Goal: Transaction & Acquisition: Purchase product/service

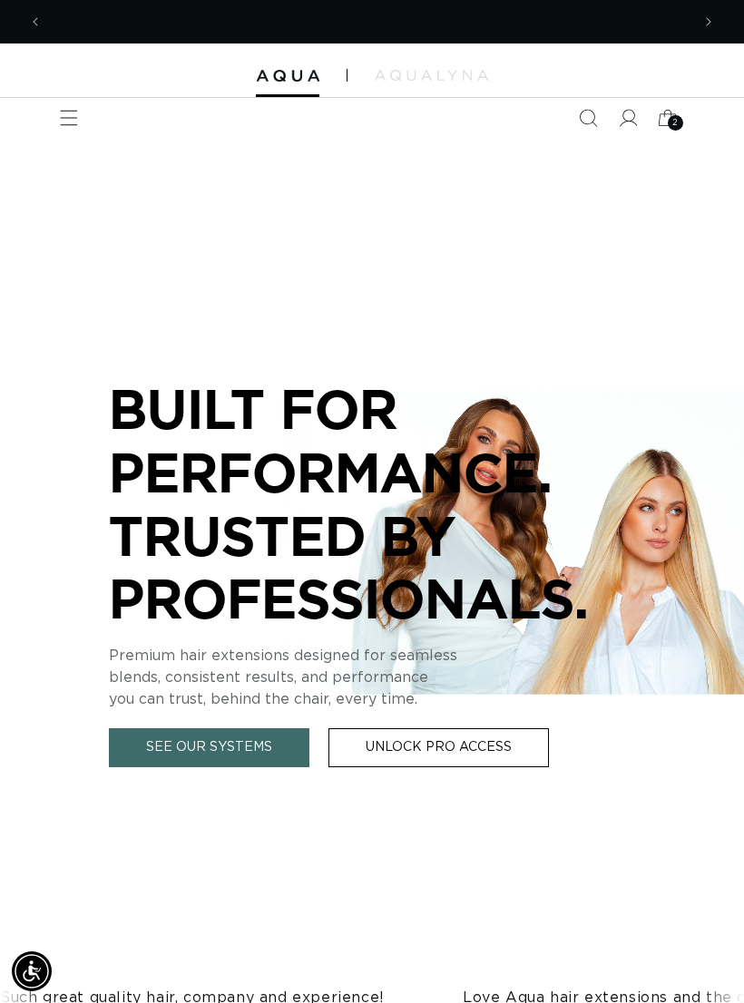
scroll to position [0, 648]
click at [667, 122] on icon at bounding box center [668, 118] width 40 height 40
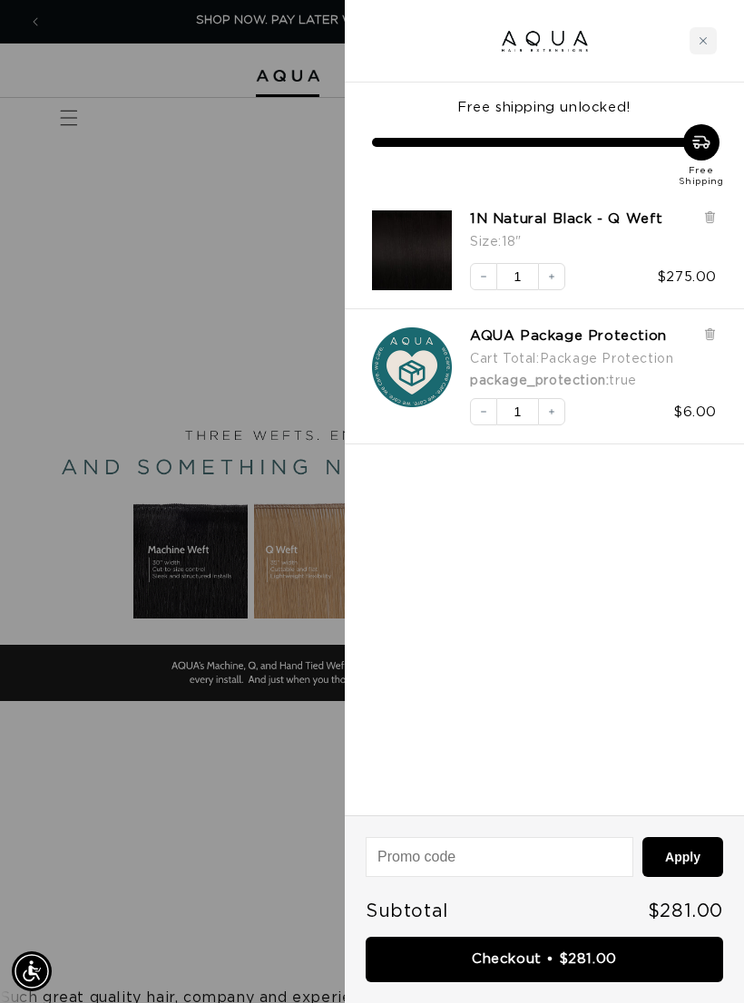
click at [710, 219] on icon at bounding box center [709, 217] width 7 height 9
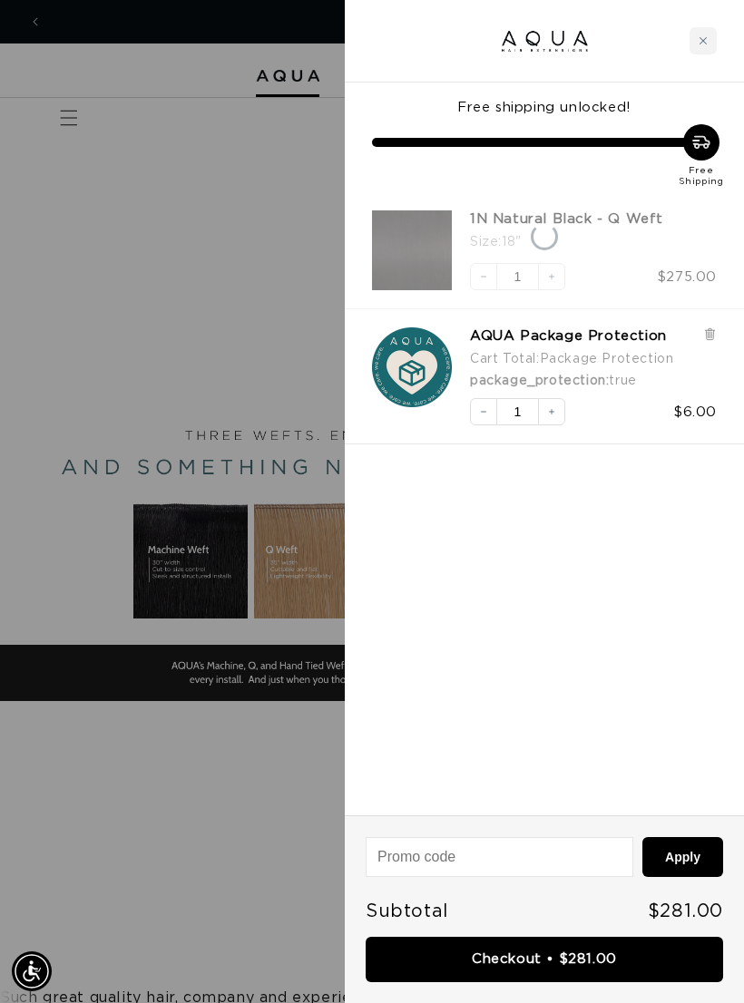
scroll to position [0, 1295]
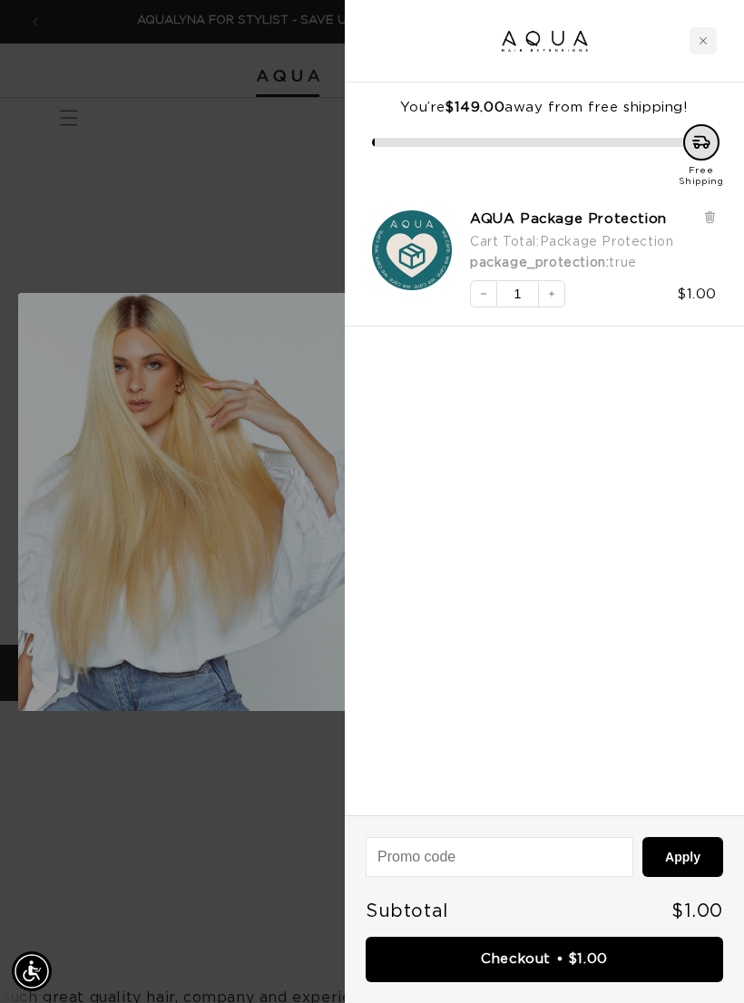
click at [703, 214] on icon at bounding box center [710, 217] width 14 height 14
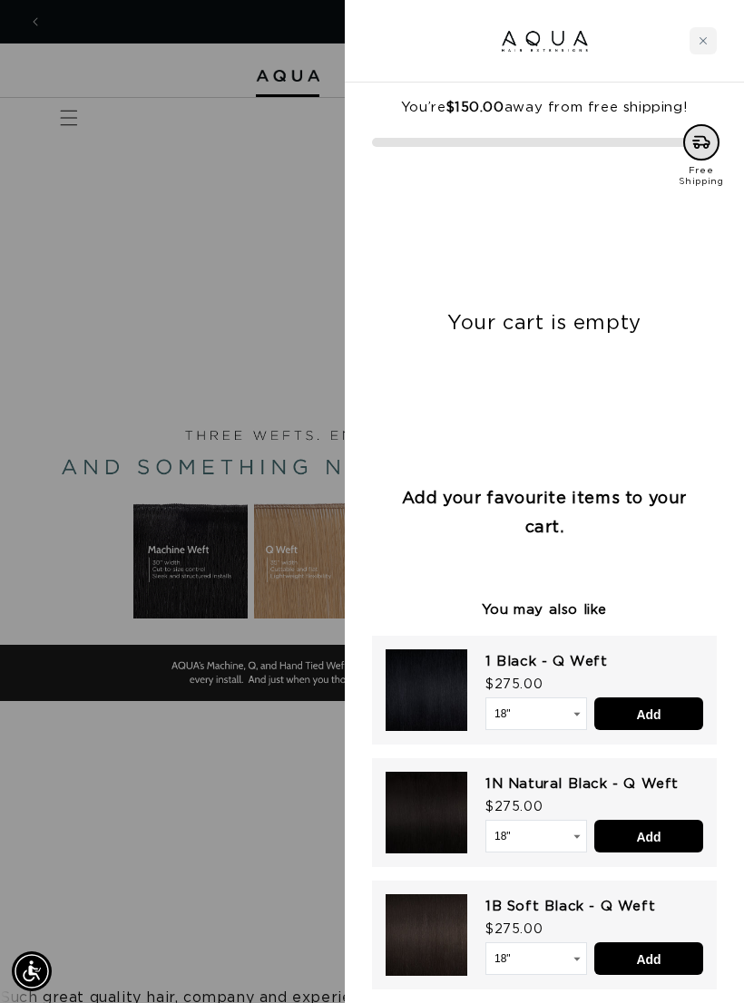
scroll to position [0, 0]
click at [698, 41] on icon "Close cart" at bounding box center [702, 40] width 9 height 9
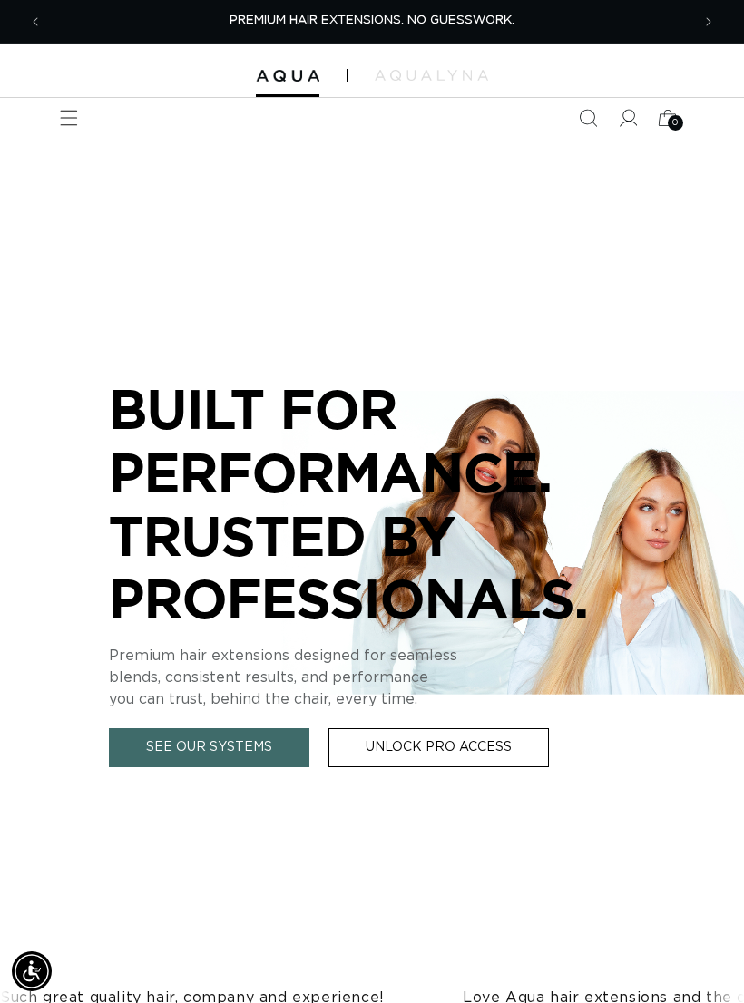
click at [81, 116] on span "Menu" at bounding box center [69, 118] width 40 height 40
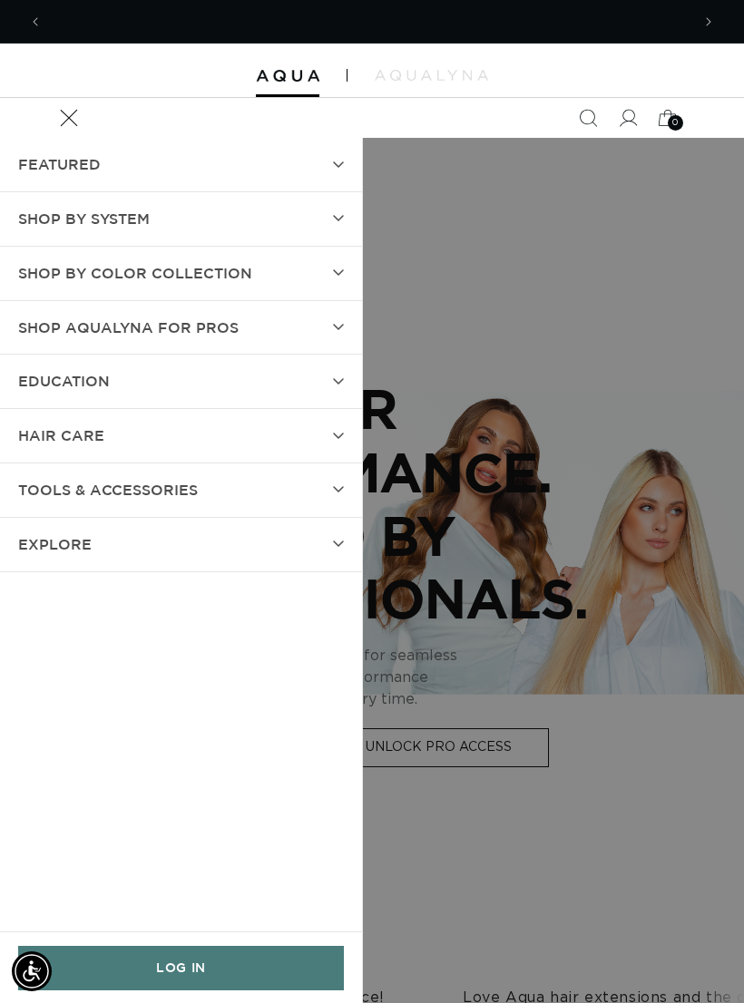
scroll to position [0, 648]
click at [338, 216] on icon at bounding box center [338, 218] width 11 height 7
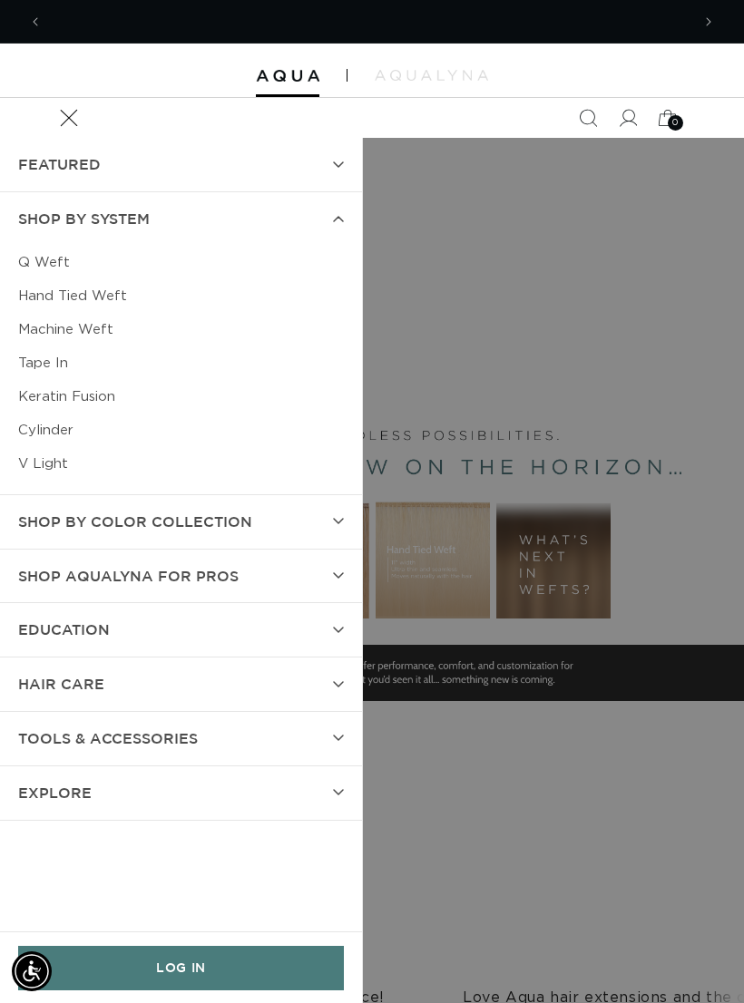
scroll to position [0, 1295]
click at [44, 267] on link "Q Weft" at bounding box center [181, 263] width 326 height 34
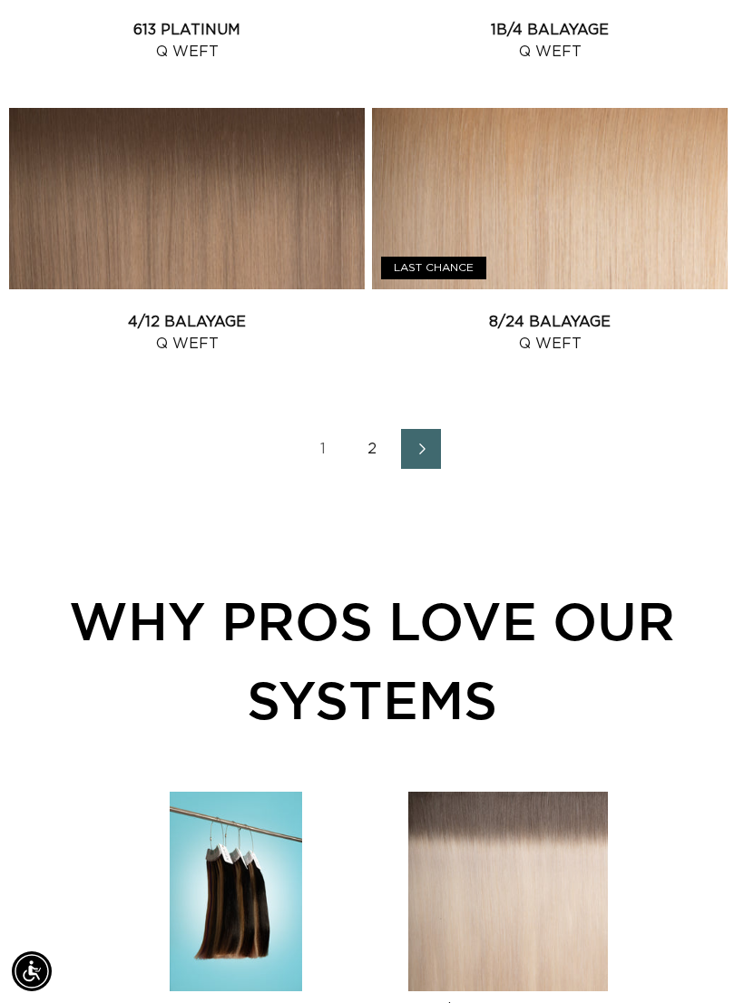
scroll to position [3062, 0]
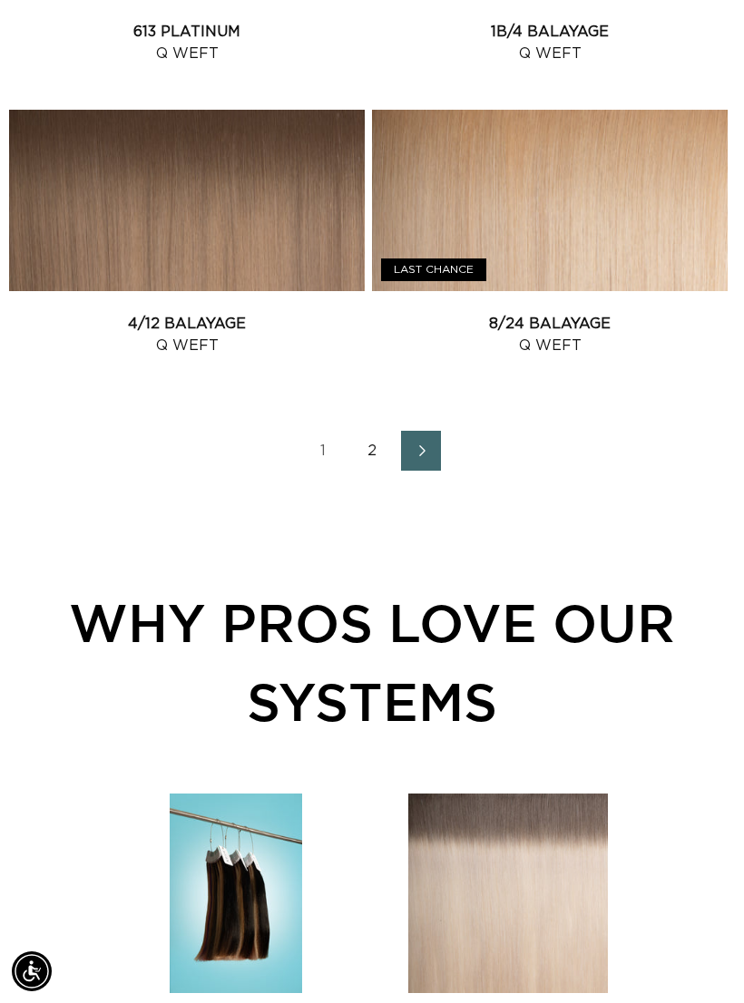
click at [370, 457] on link "2" at bounding box center [372, 451] width 40 height 40
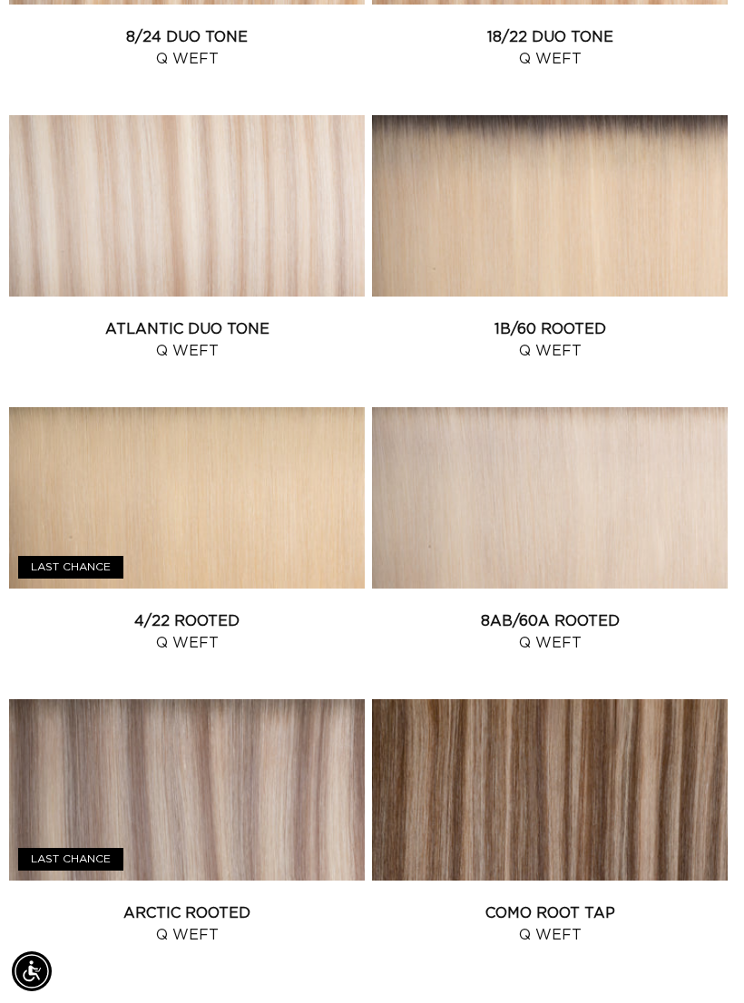
scroll to position [0, 1295]
click at [619, 902] on link "Como Root Tap Q Weft" at bounding box center [549, 924] width 355 height 44
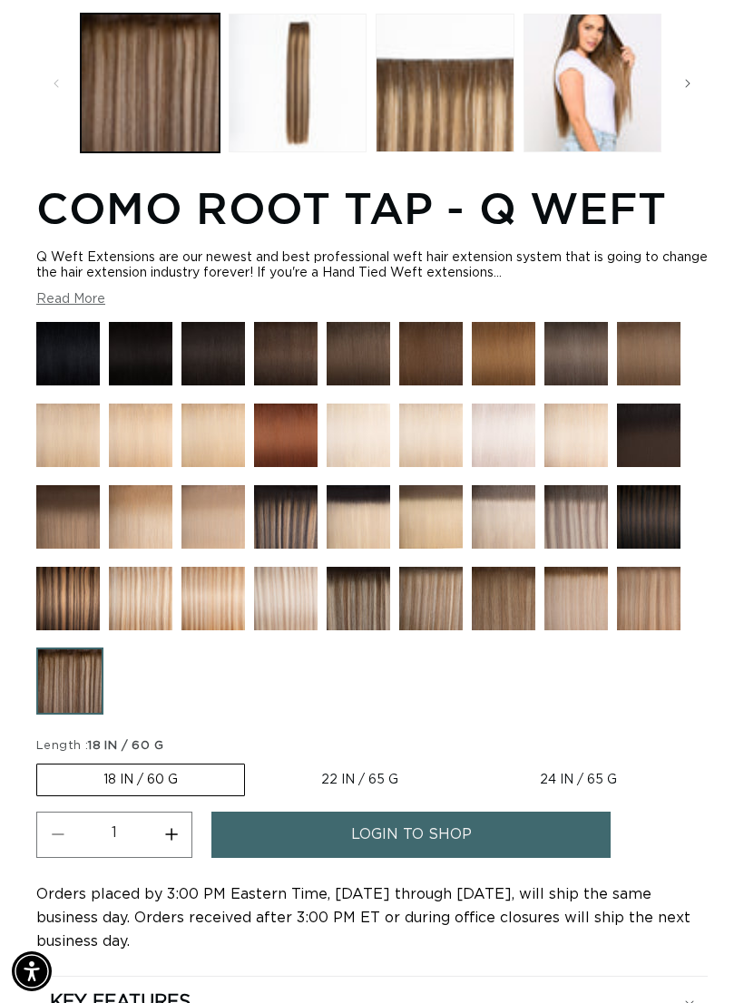
scroll to position [0, 1295]
click at [365, 772] on label "22 IN / 65 G Variant sold out or unavailable" at bounding box center [359, 779] width 209 height 31
click at [255, 761] on input "22 IN / 65 G Variant sold out or unavailable" at bounding box center [254, 760] width 1 height 1
radio input "true"
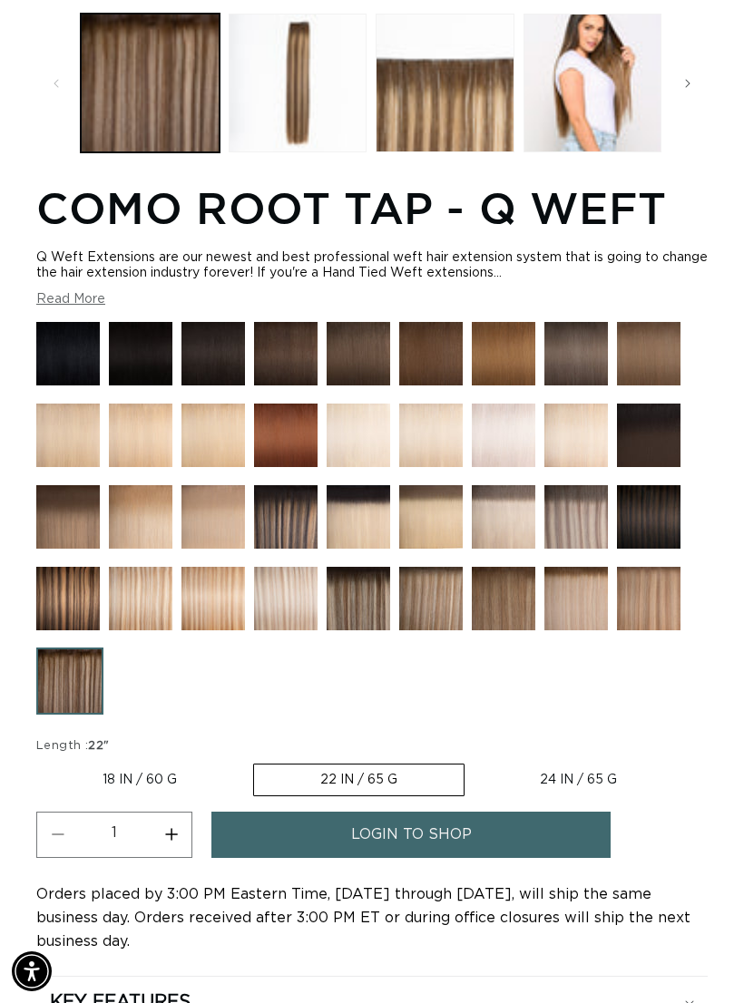
scroll to position [0, 0]
click at [453, 839] on span "login to shop" at bounding box center [411, 835] width 121 height 46
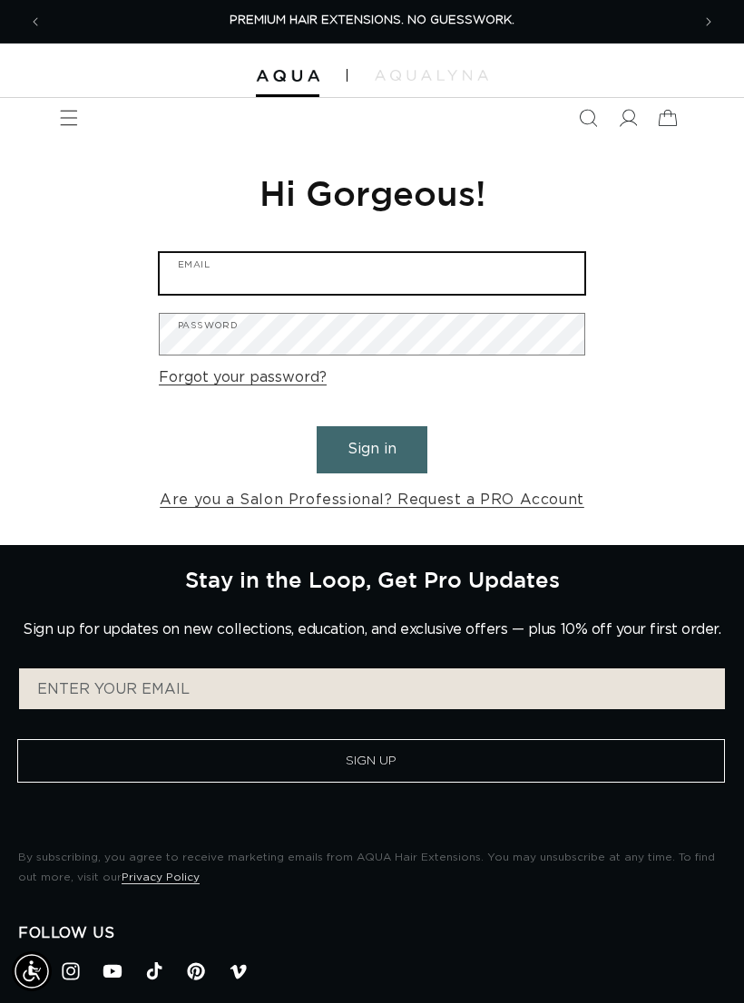
type input "[EMAIL_ADDRESS][DOMAIN_NAME]"
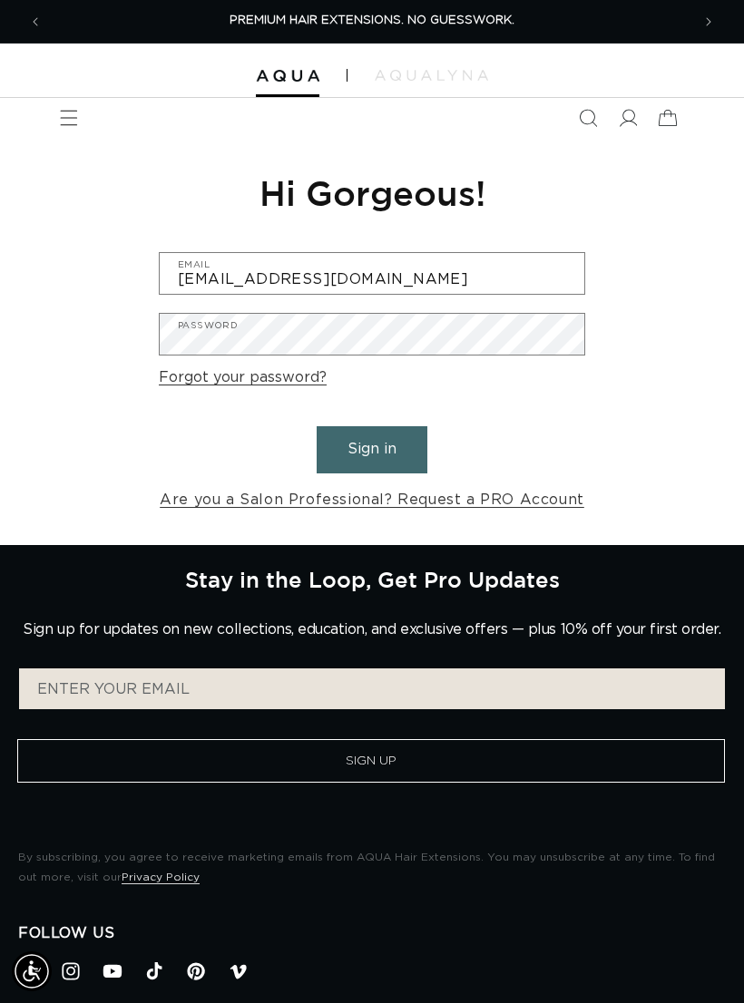
click at [372, 447] on button "Sign in" at bounding box center [371, 449] width 111 height 46
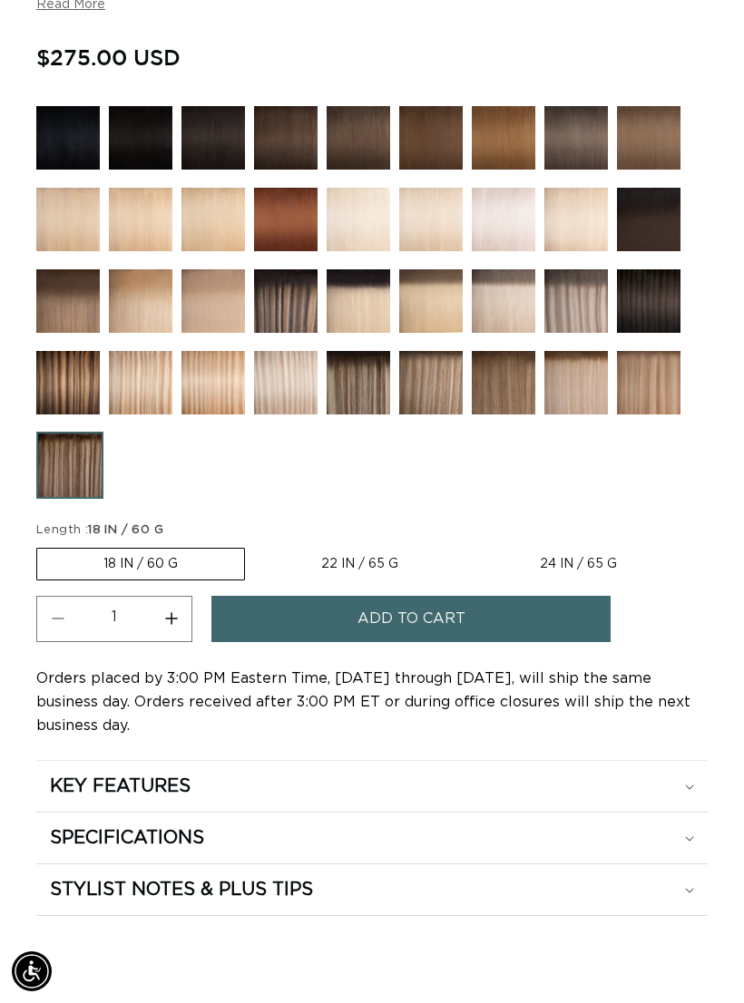
scroll to position [0, 648]
click at [372, 561] on label "22 IN / 65 G Variant sold out or unavailable" at bounding box center [359, 564] width 209 height 31
click at [255, 545] on input "22 IN / 65 G Variant sold out or unavailable" at bounding box center [254, 544] width 1 height 1
radio input "true"
click at [446, 623] on span "Add to cart" at bounding box center [411, 619] width 108 height 46
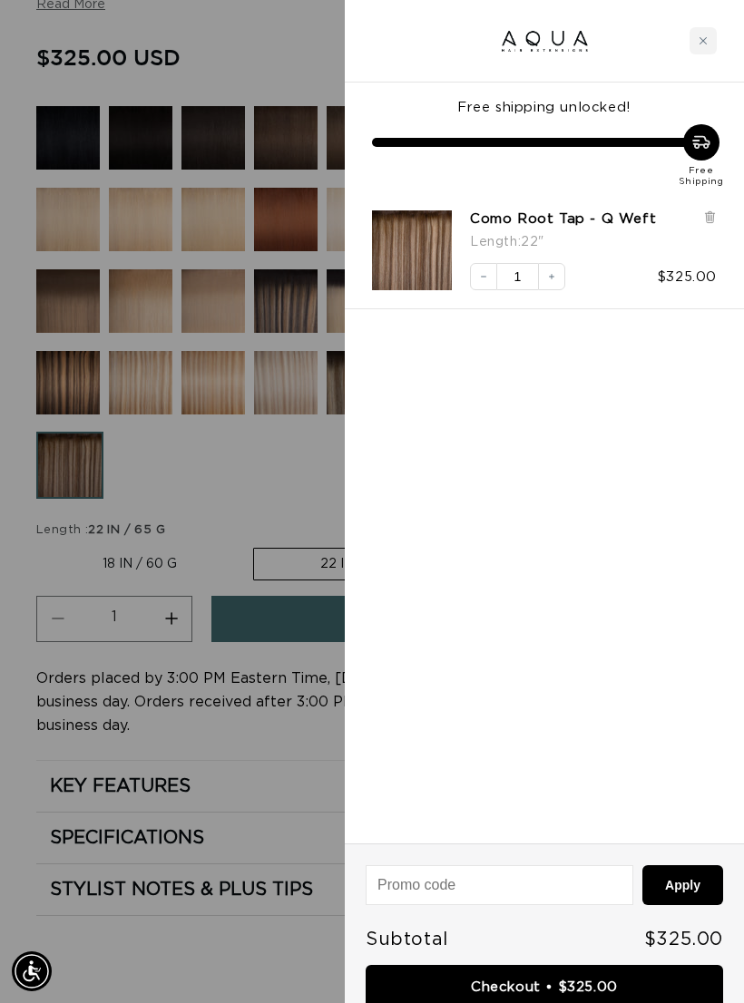
click at [568, 980] on link "Checkout • $325.00" at bounding box center [543, 988] width 357 height 46
